Goal: Task Accomplishment & Management: Use online tool/utility

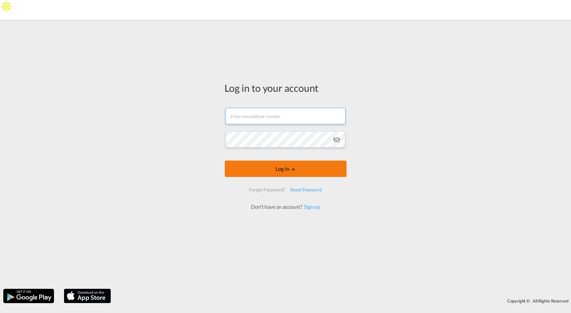
type input "[PERSON_NAME][EMAIL_ADDRESS][DOMAIN_NAME]"
click at [287, 171] on button "Log In" at bounding box center [286, 168] width 122 height 16
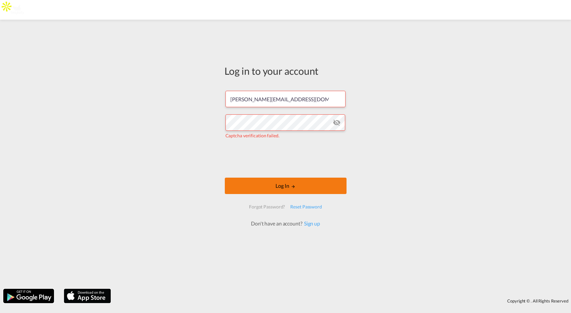
click at [298, 186] on button "Log In" at bounding box center [286, 185] width 122 height 16
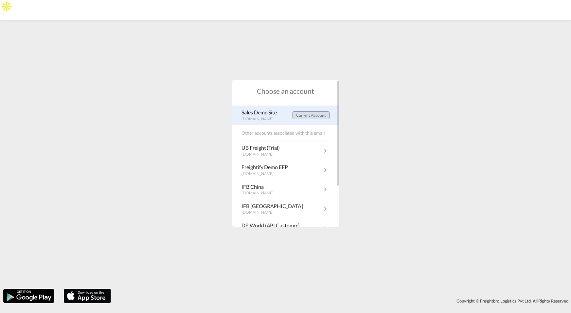
click at [316, 117] on span "Current Account" at bounding box center [311, 115] width 30 height 5
